Goal: Task Accomplishment & Management: Complete application form

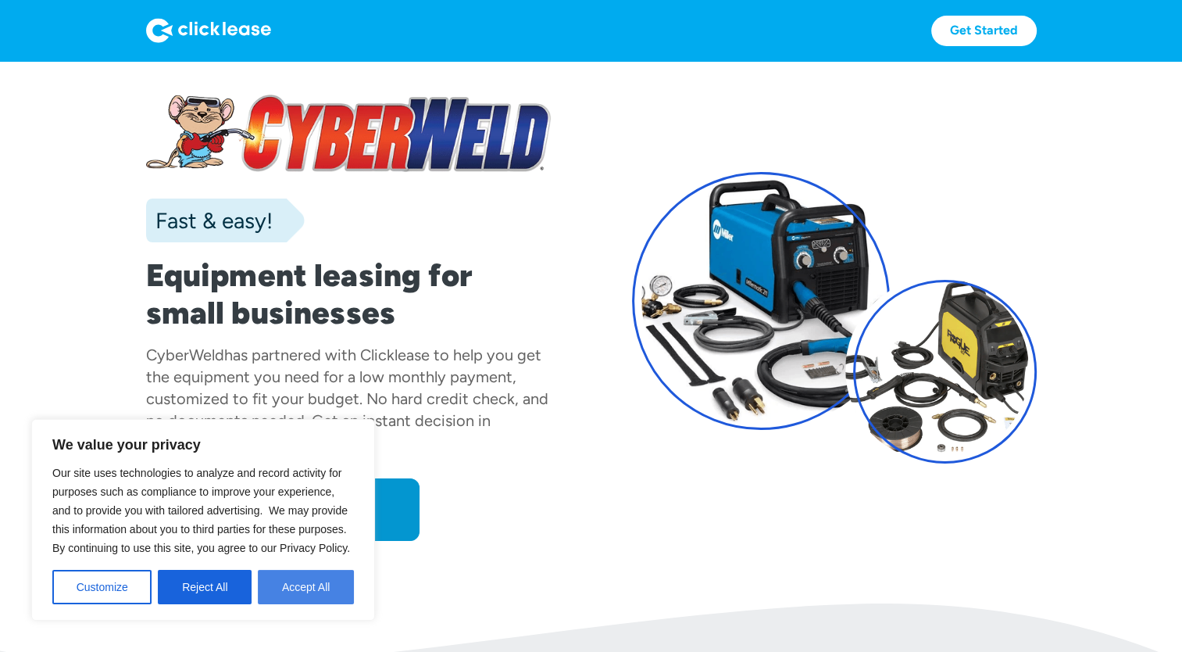
click at [311, 586] on button "Accept All" at bounding box center [306, 587] width 96 height 34
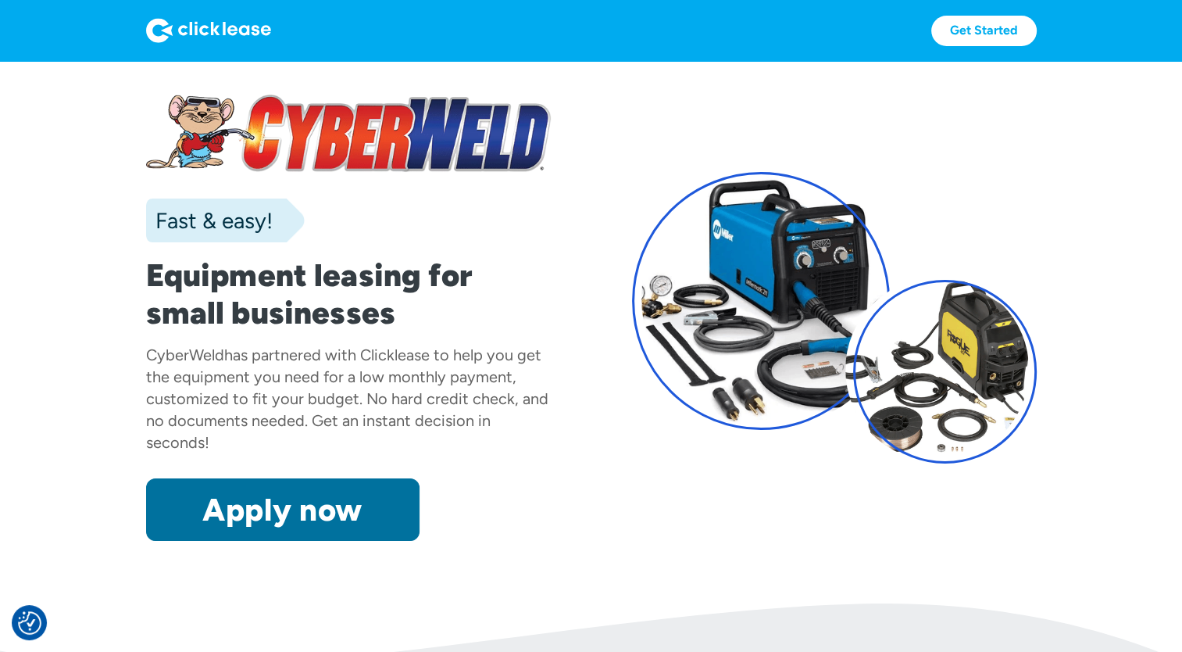
click at [292, 520] on link "Apply now" at bounding box center [282, 509] width 273 height 63
click at [297, 510] on link "Apply now" at bounding box center [282, 509] width 273 height 63
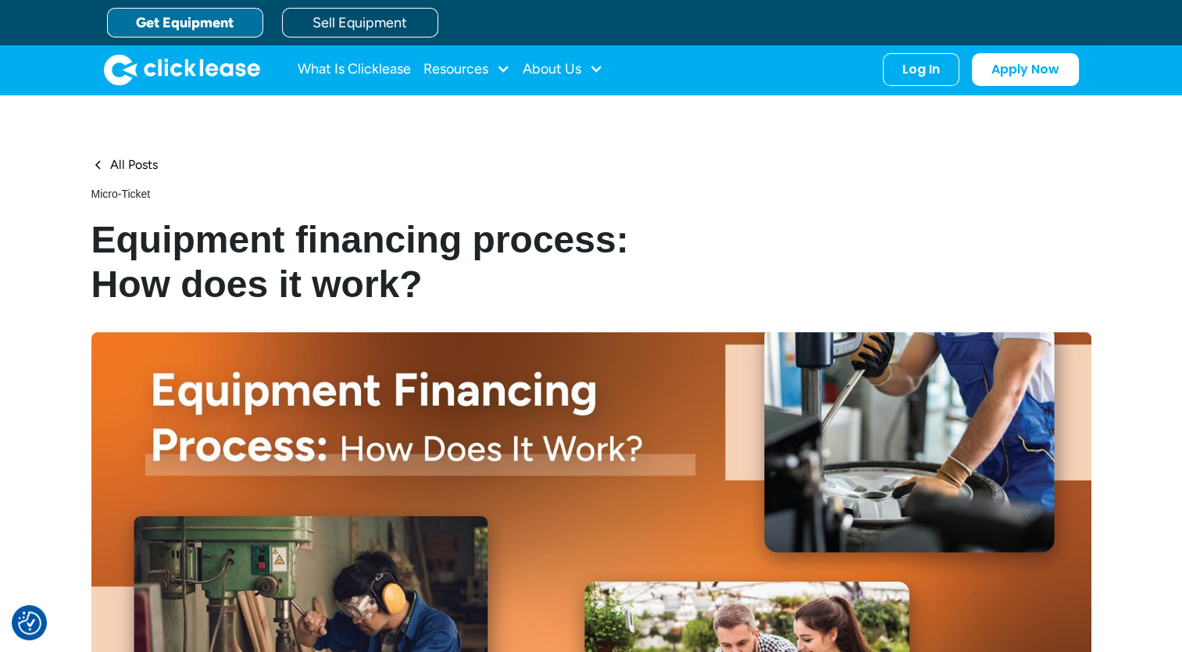
click at [189, 26] on link "Get Equipment" at bounding box center [185, 23] width 156 height 30
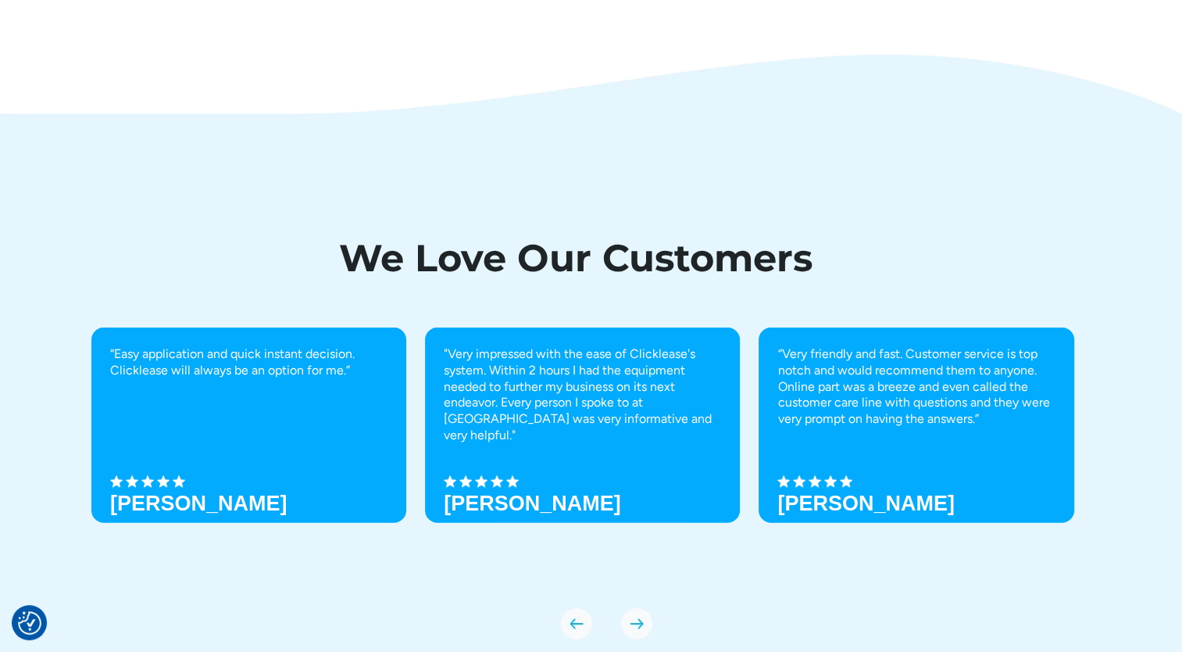
scroll to position [5489, 0]
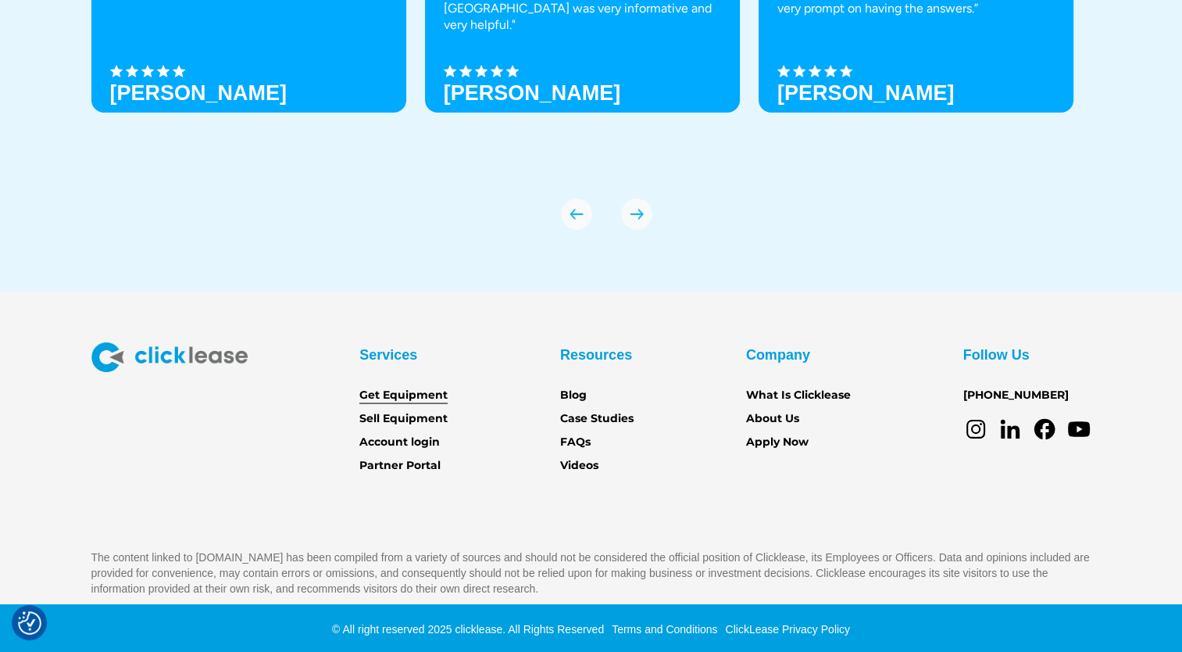
click at [406, 399] on link "Get Equipment" at bounding box center [403, 395] width 88 height 17
